Goal: Find specific page/section: Find specific page/section

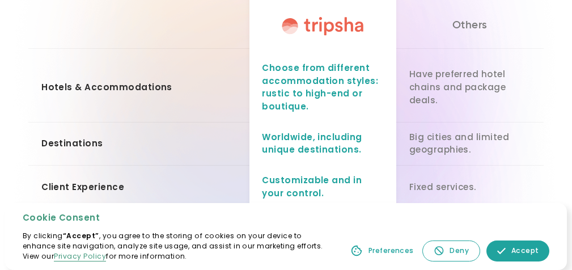
scroll to position [997, 0]
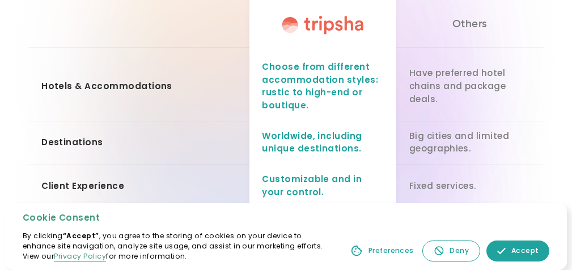
click at [57, 138] on div "Destination s" at bounding box center [72, 142] width 62 height 13
click at [100, 141] on div "Destination s" at bounding box center [138, 142] width 221 height 43
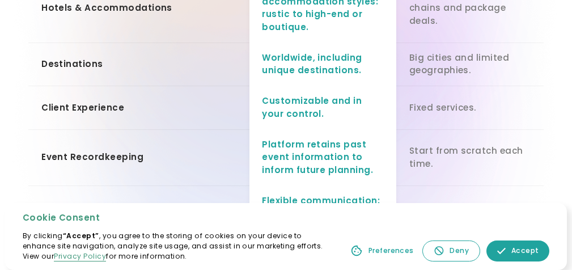
scroll to position [1069, 0]
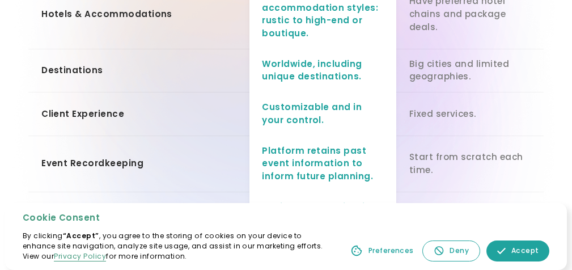
click at [88, 69] on div "Destination s" at bounding box center [72, 70] width 62 height 13
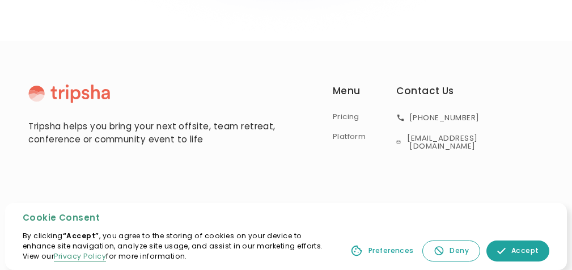
scroll to position [2035, 0]
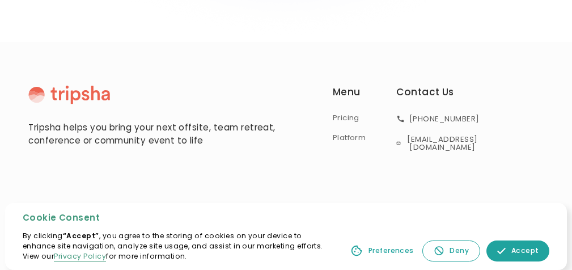
click at [527, 250] on div "Accept" at bounding box center [526, 251] width 28 height 10
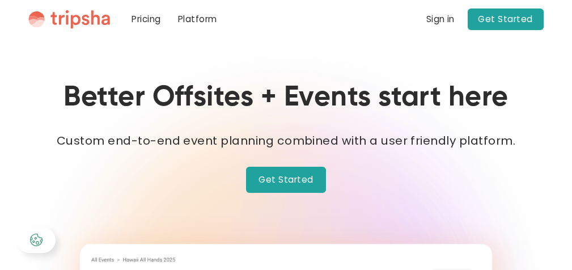
scroll to position [0, 0]
click at [93, 18] on img "home" at bounding box center [69, 19] width 82 height 19
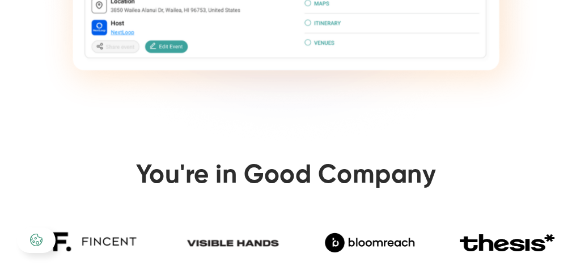
scroll to position [156, 0]
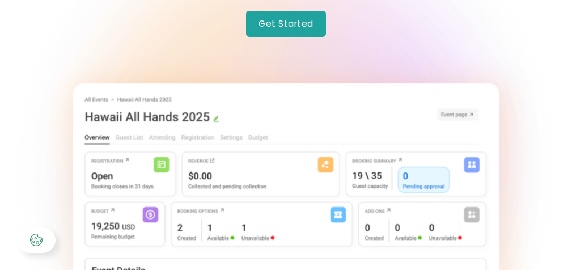
drag, startPoint x: 265, startPoint y: 30, endPoint x: 274, endPoint y: 24, distance: 10.2
click at [265, 30] on link "Get Started" at bounding box center [286, 24] width 80 height 26
click at [0, 0] on form "**********" at bounding box center [0, 0] width 0 height 0
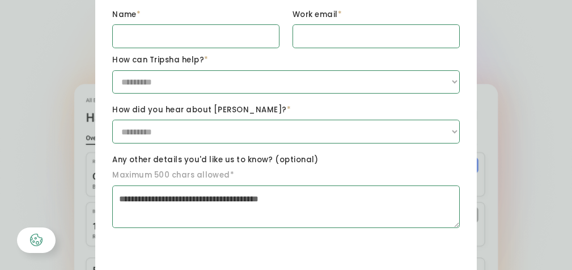
scroll to position [67, 0]
